Goal: Find specific page/section: Find specific page/section

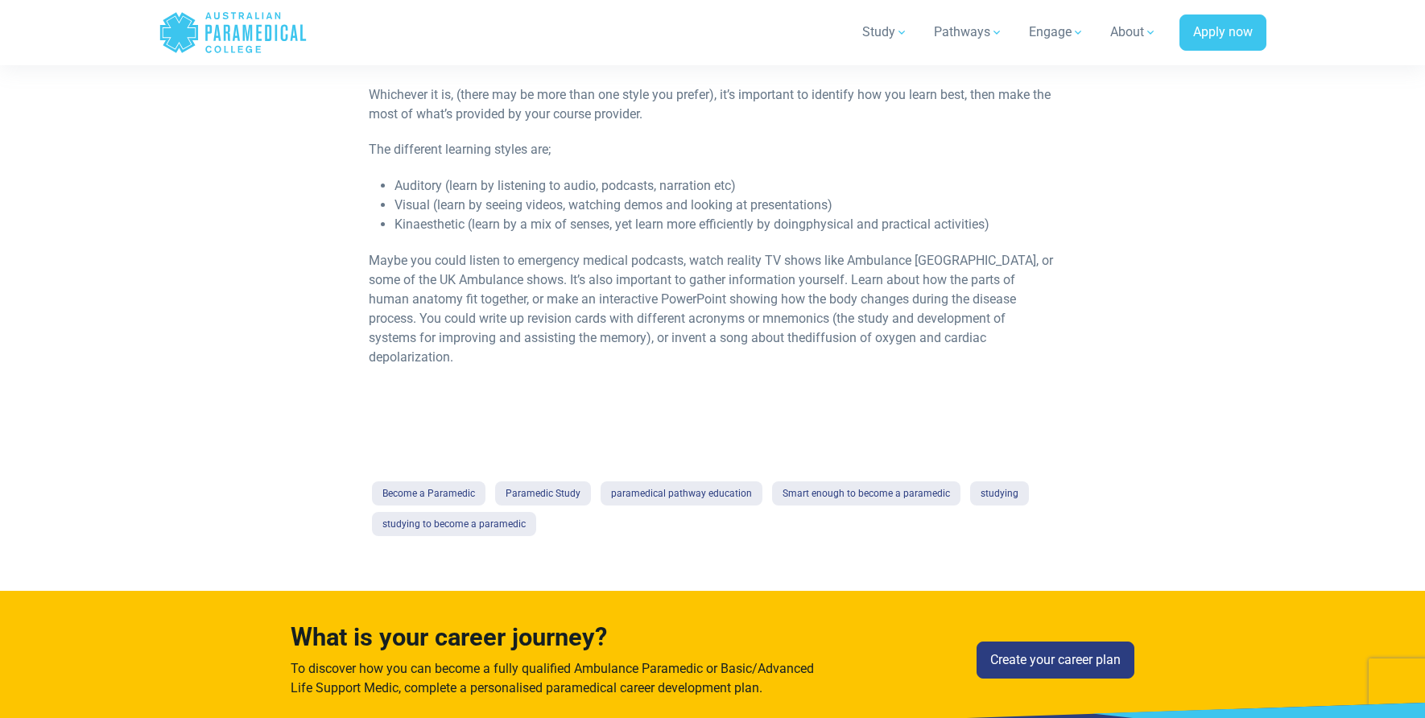
scroll to position [1852, 0]
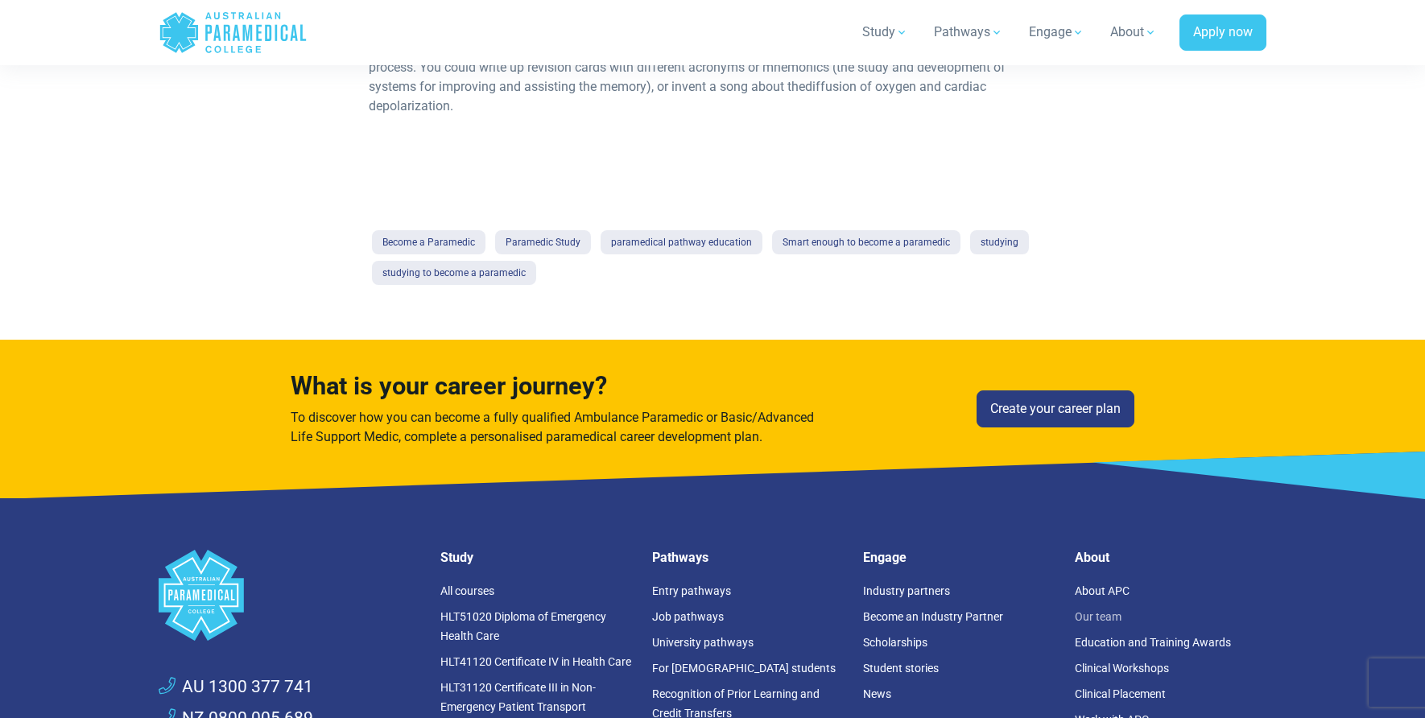
click at [1081, 610] on link "Our team" at bounding box center [1098, 616] width 47 height 13
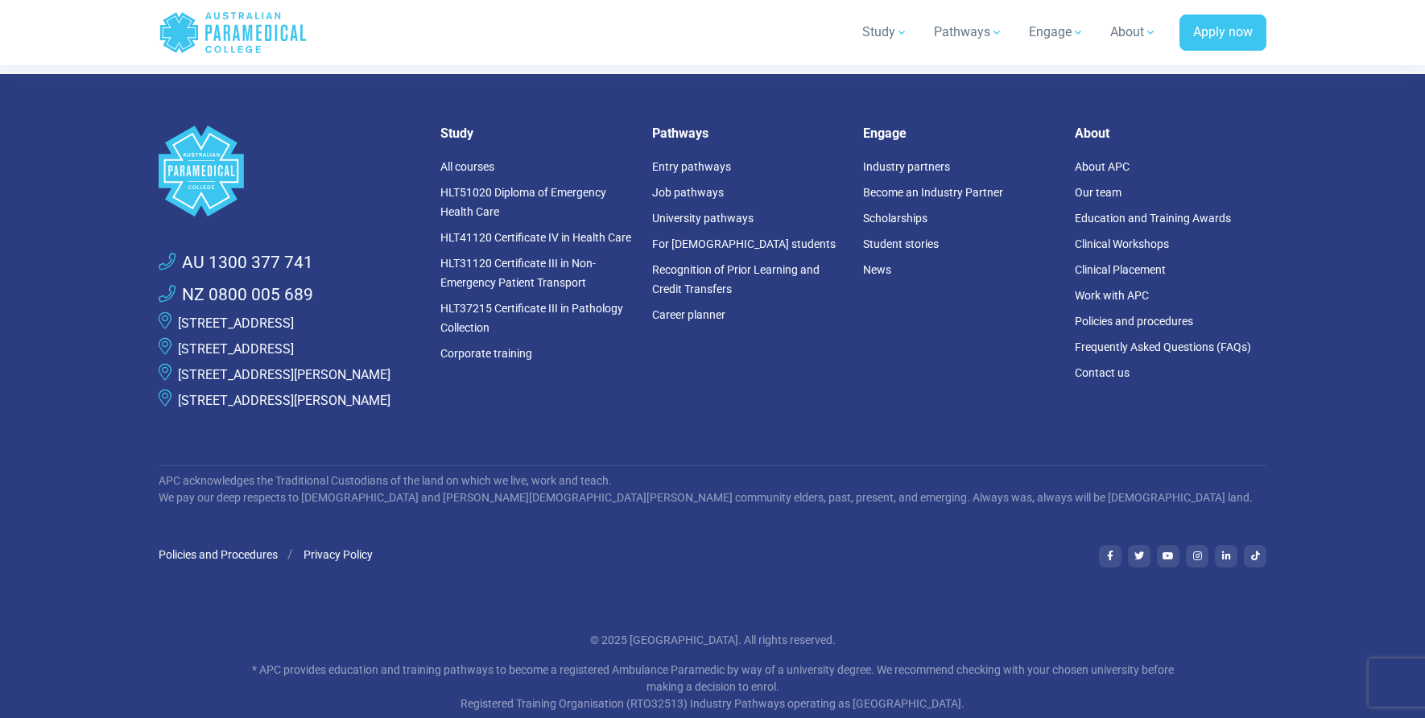
scroll to position [4716, 0]
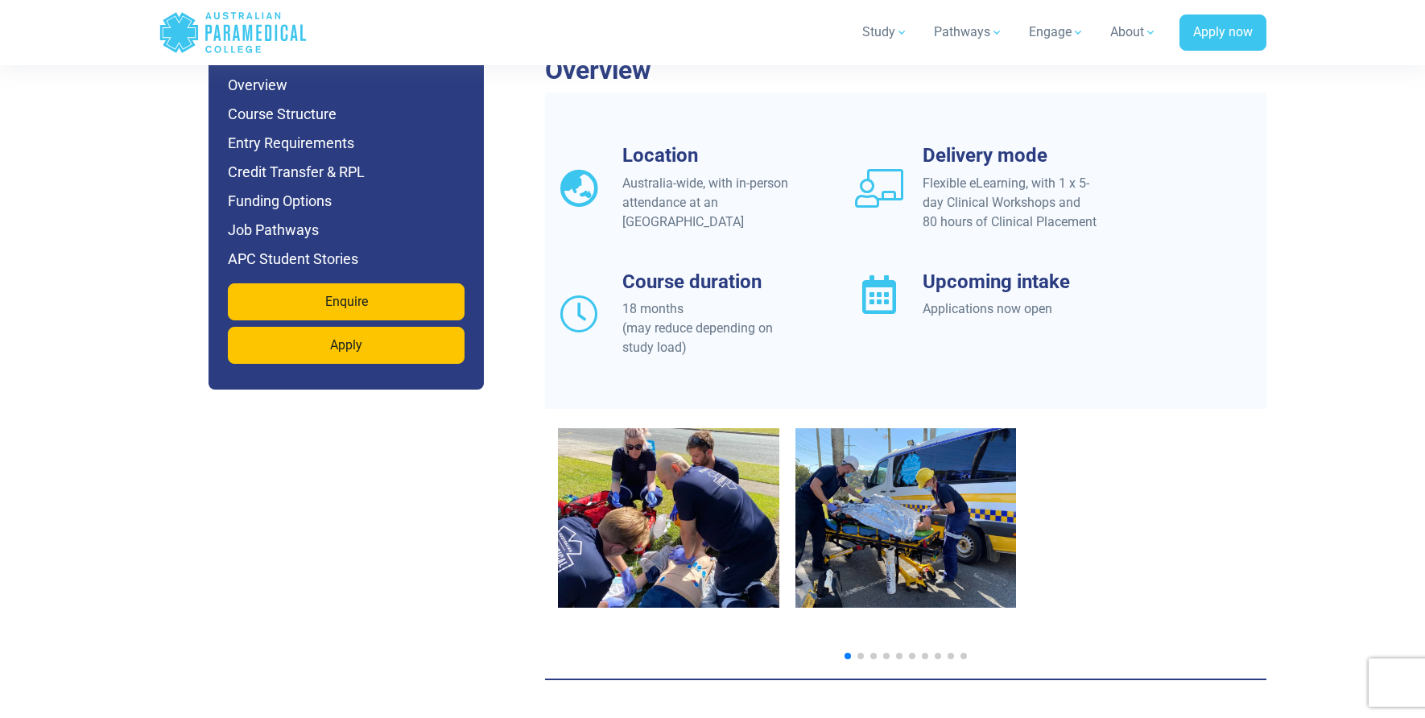
scroll to position [1369, 0]
